Goal: Information Seeking & Learning: Stay updated

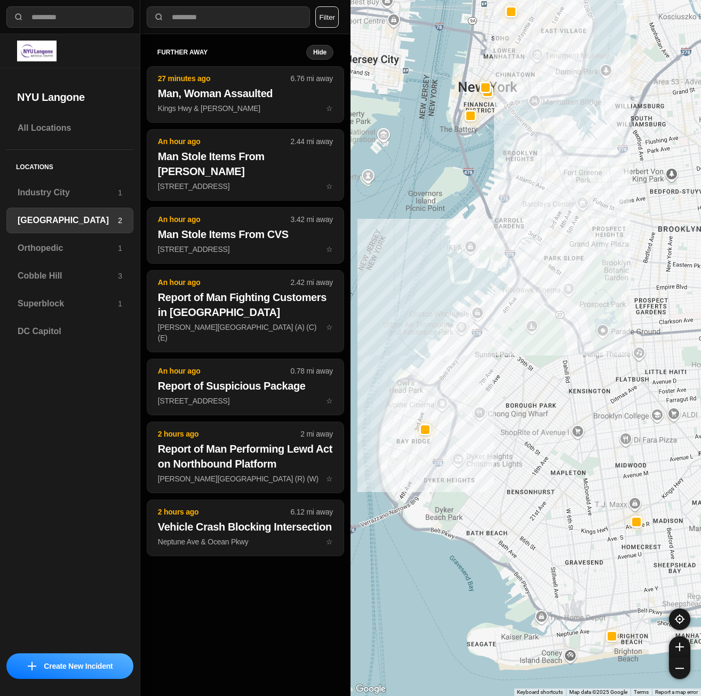
select select "*"
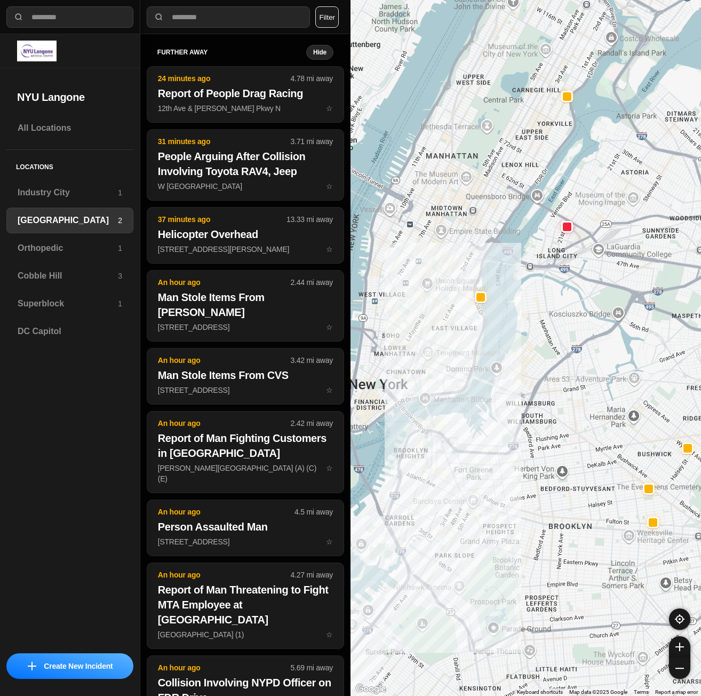
drag, startPoint x: 514, startPoint y: 213, endPoint x: 611, endPoint y: 287, distance: 122.3
click at [611, 287] on div at bounding box center [526, 348] width 351 height 696
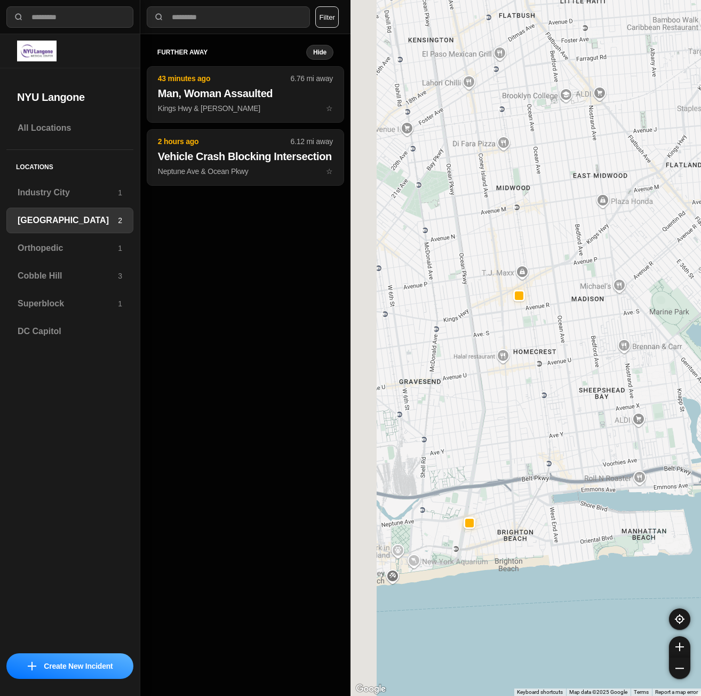
drag, startPoint x: 520, startPoint y: 494, endPoint x: 653, endPoint y: 562, distance: 149.1
click at [653, 562] on div "421 people" at bounding box center [526, 348] width 351 height 696
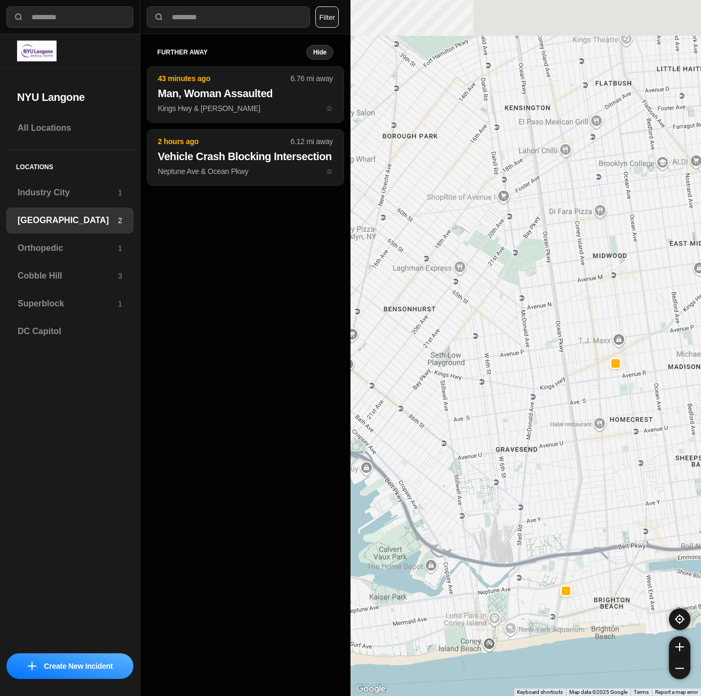
drag, startPoint x: 537, startPoint y: 461, endPoint x: 615, endPoint y: 526, distance: 100.8
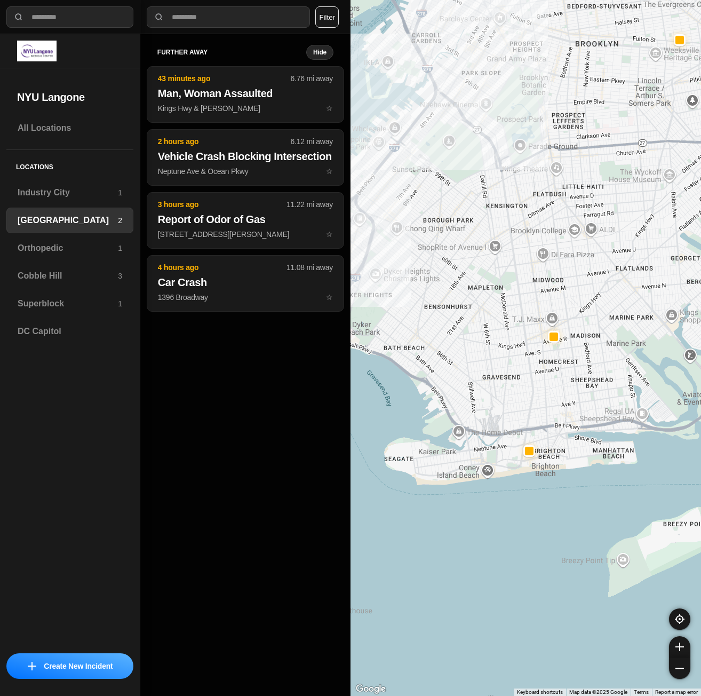
drag, startPoint x: 470, startPoint y: 254, endPoint x: 538, endPoint y: 355, distance: 122.5
click at [538, 355] on div at bounding box center [526, 348] width 351 height 696
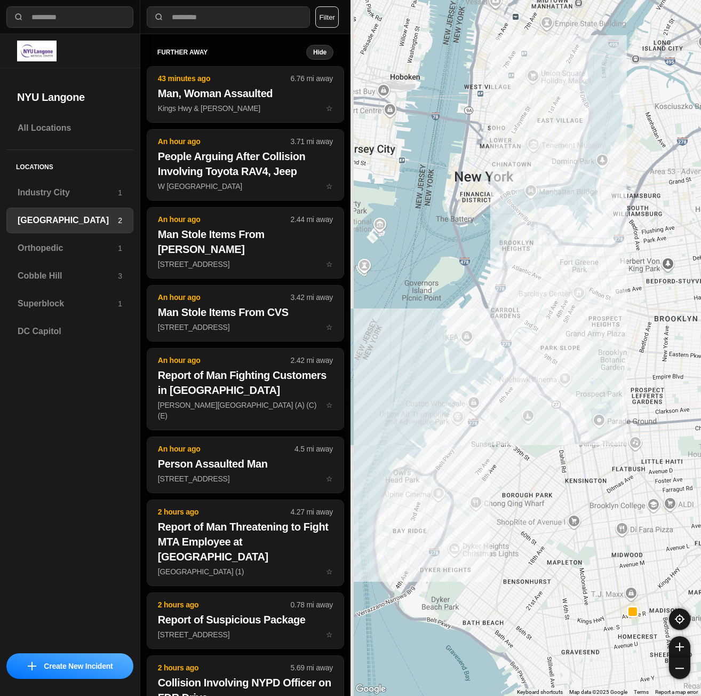
drag, startPoint x: 547, startPoint y: 372, endPoint x: 554, endPoint y: 423, distance: 50.6
click at [554, 421] on div at bounding box center [526, 348] width 351 height 696
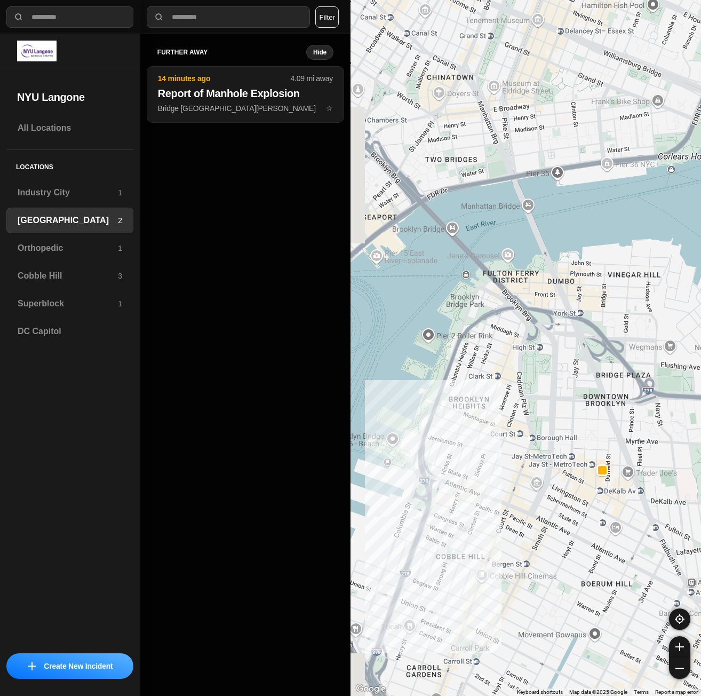
drag, startPoint x: 413, startPoint y: 459, endPoint x: 542, endPoint y: 506, distance: 136.7
click at [542, 506] on div "421 people" at bounding box center [526, 348] width 351 height 696
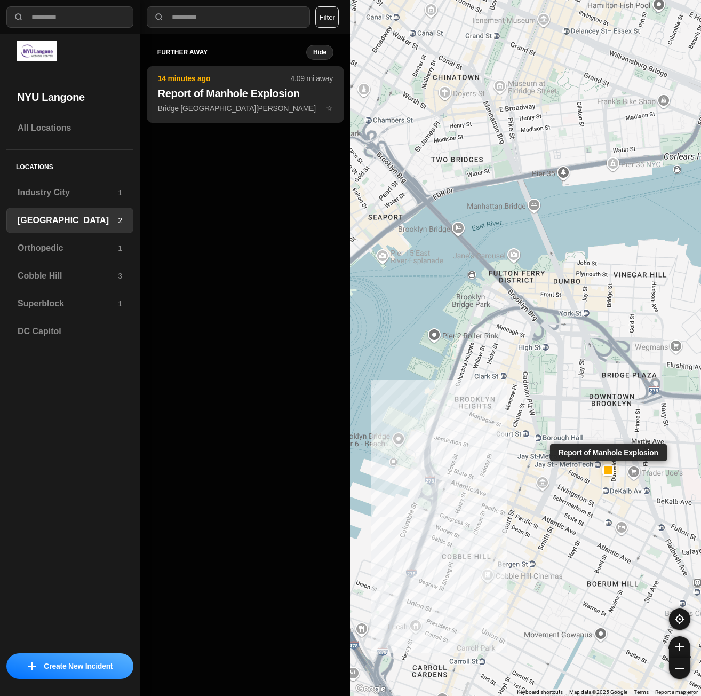
click at [224, 92] on h2 "Report of Manhole Explosion" at bounding box center [245, 93] width 175 height 15
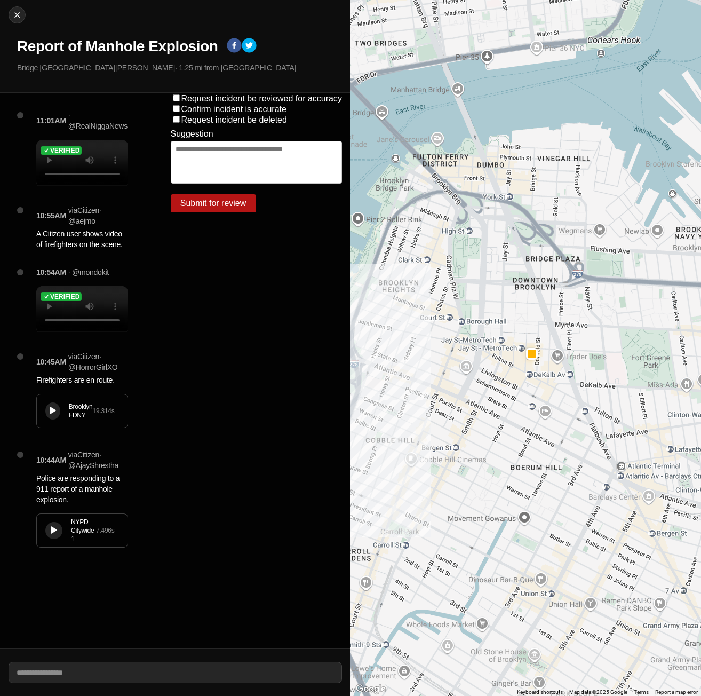
click at [59, 427] on div "Brooklyn FDNY 19.314 s" at bounding box center [82, 410] width 91 height 33
click at [13, 14] on img at bounding box center [17, 15] width 11 height 11
select select "*"
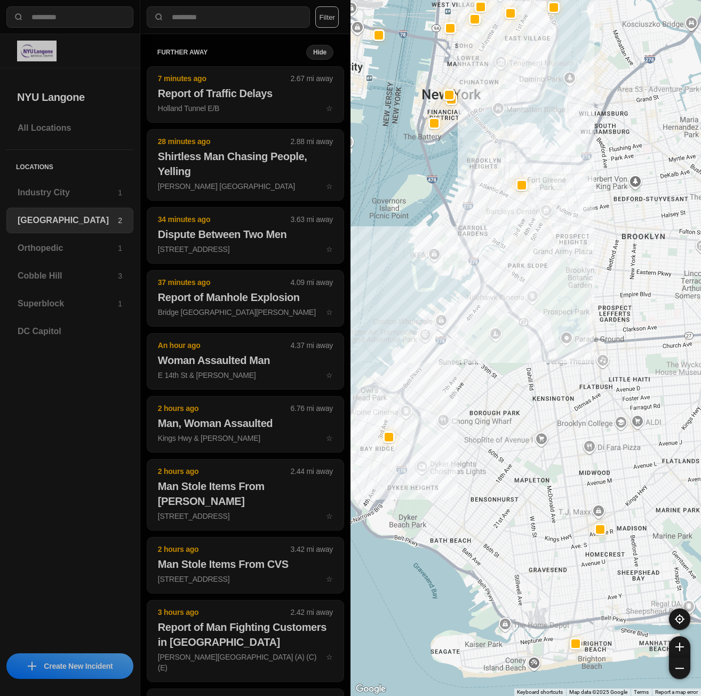
click at [448, 620] on div at bounding box center [526, 348] width 351 height 696
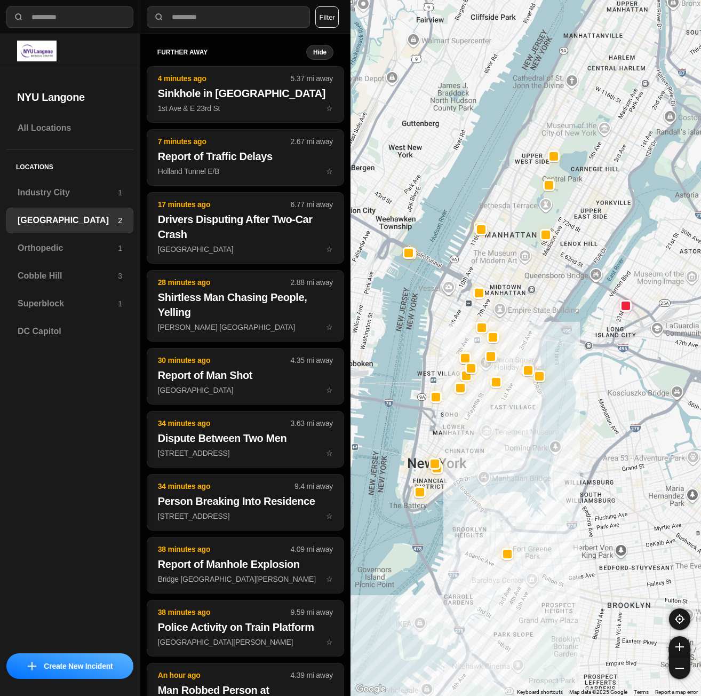
drag, startPoint x: 496, startPoint y: 317, endPoint x: 525, endPoint y: 455, distance: 140.1
click at [525, 455] on div at bounding box center [526, 348] width 351 height 696
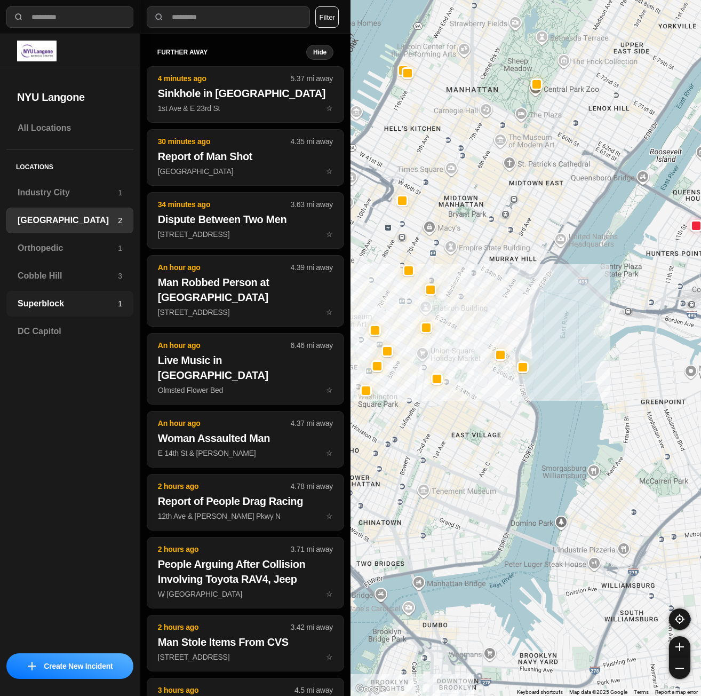
click at [79, 300] on h3 "Superblock" at bounding box center [68, 303] width 100 height 13
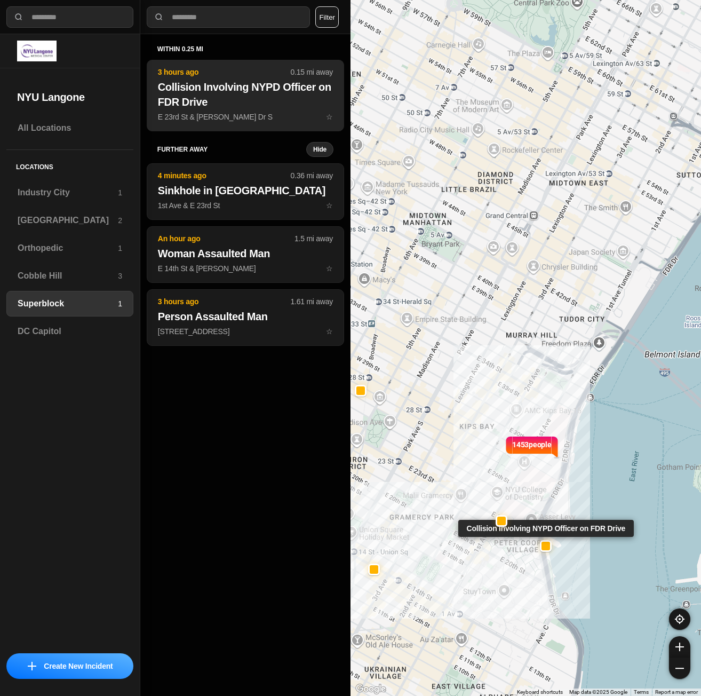
click at [260, 99] on h2 "Collision Involving NYPD Officer on FDR Drive" at bounding box center [245, 94] width 175 height 30
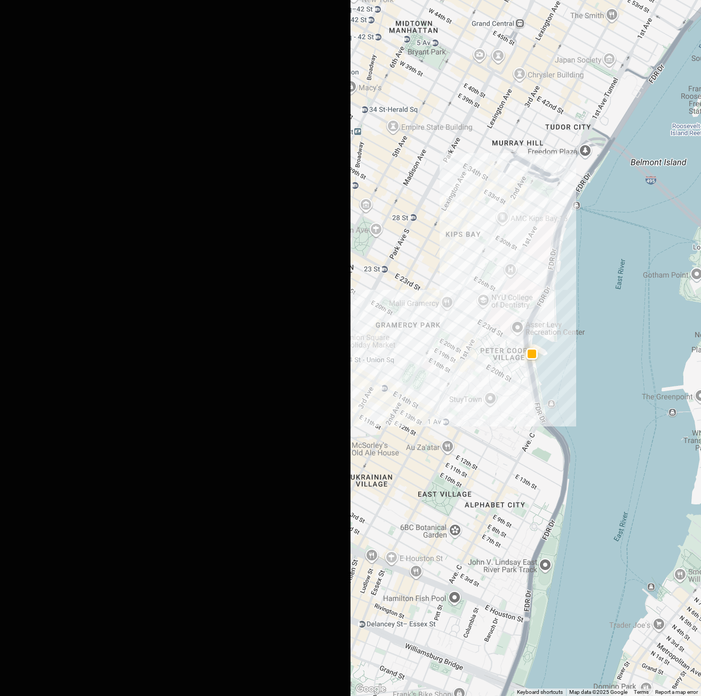
click at [49, 210] on div at bounding box center [54, 210] width 11 height 8
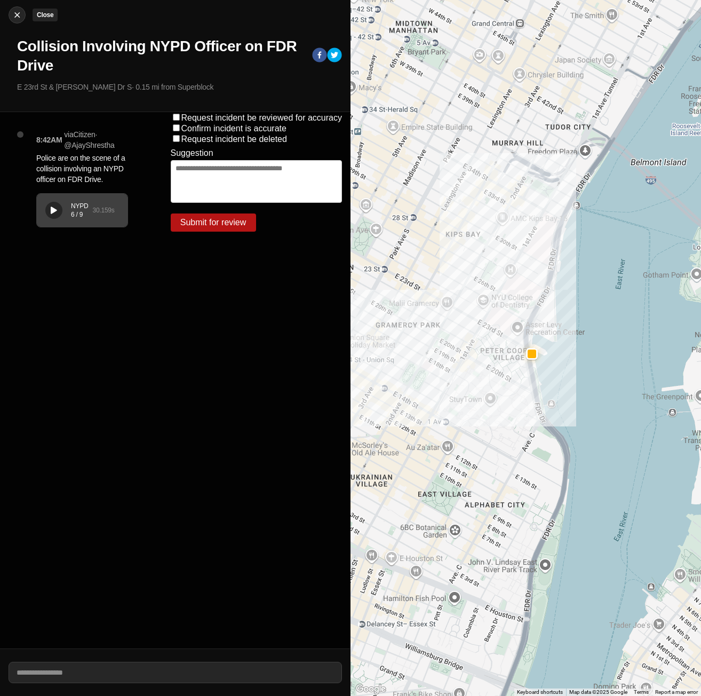
click at [17, 14] on img at bounding box center [17, 15] width 11 height 11
select select "*"
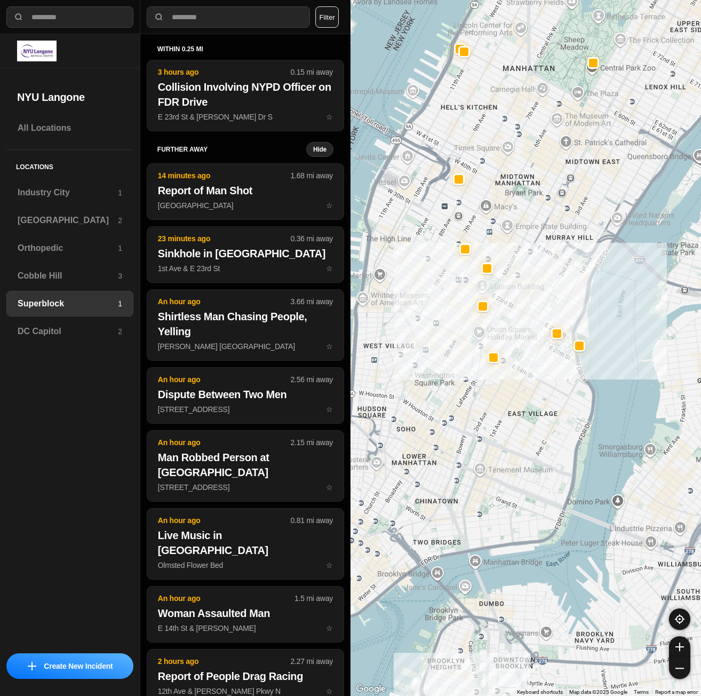
drag, startPoint x: 440, startPoint y: 519, endPoint x: 537, endPoint y: 436, distance: 127.1
click at [536, 436] on div at bounding box center [526, 348] width 351 height 696
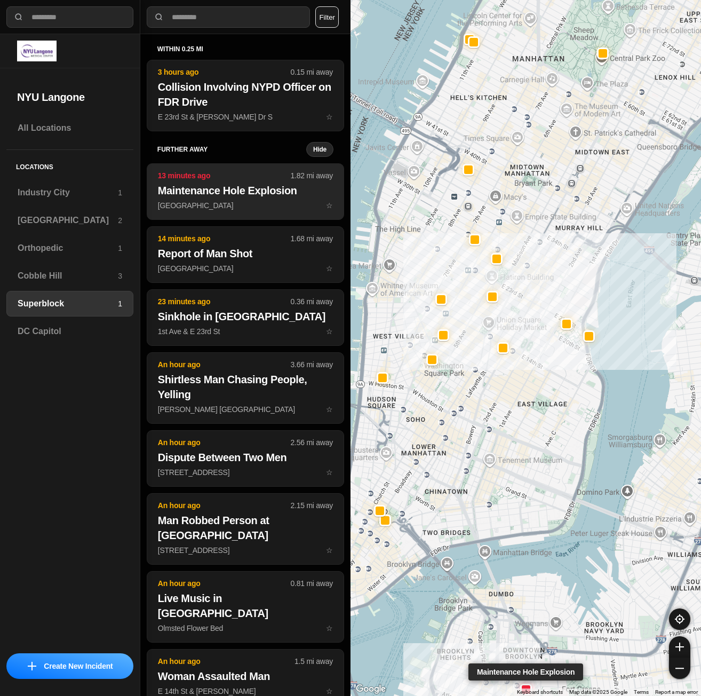
click at [260, 192] on h2 "Maintenance Hole Explosion" at bounding box center [245, 190] width 175 height 15
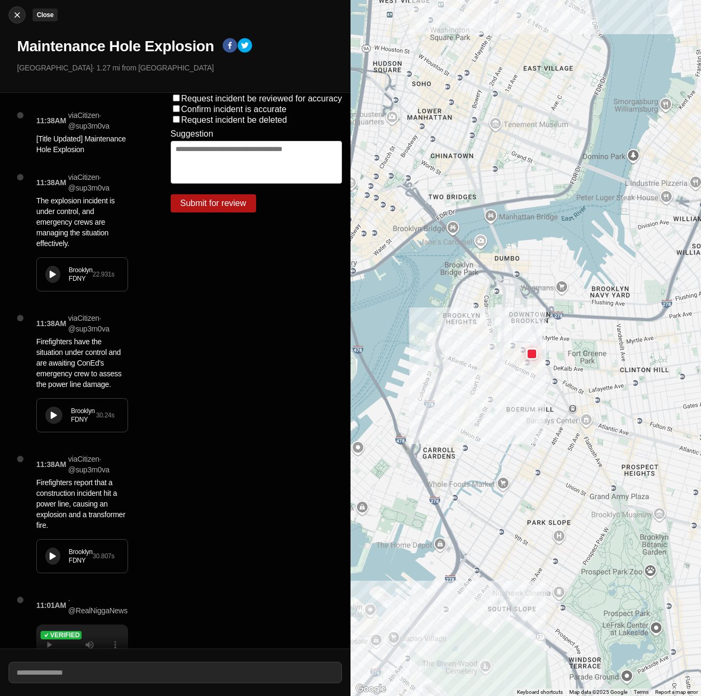
click at [12, 18] on img at bounding box center [17, 15] width 11 height 11
select select "*"
